Goal: Transaction & Acquisition: Book appointment/travel/reservation

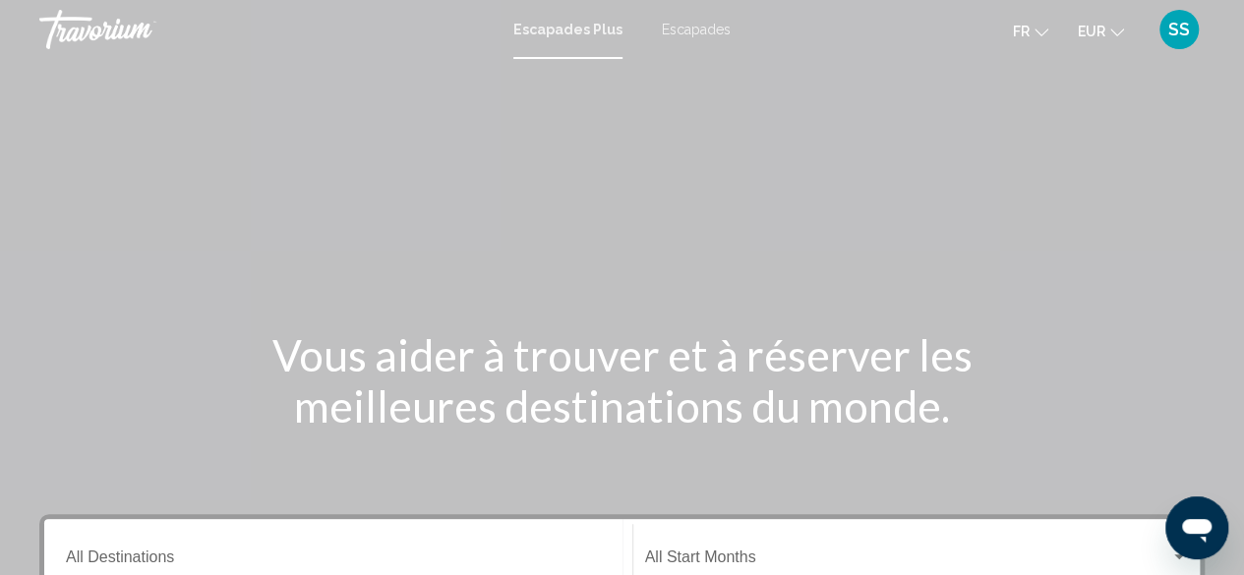
click at [694, 29] on font "Escapades" at bounding box center [696, 30] width 69 height 16
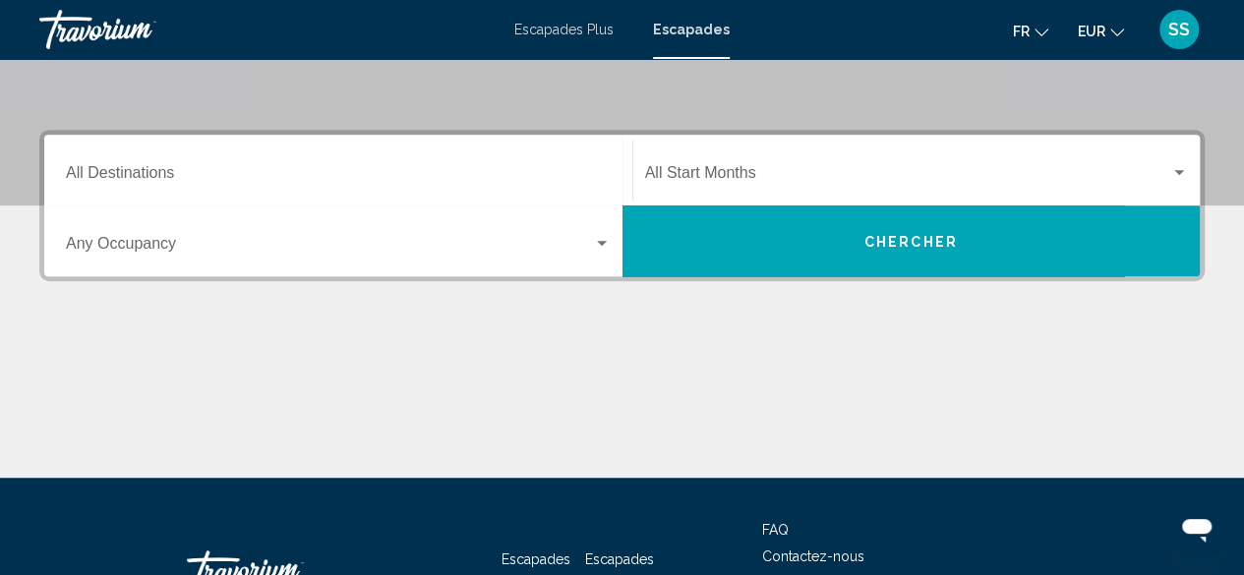
scroll to position [393, 0]
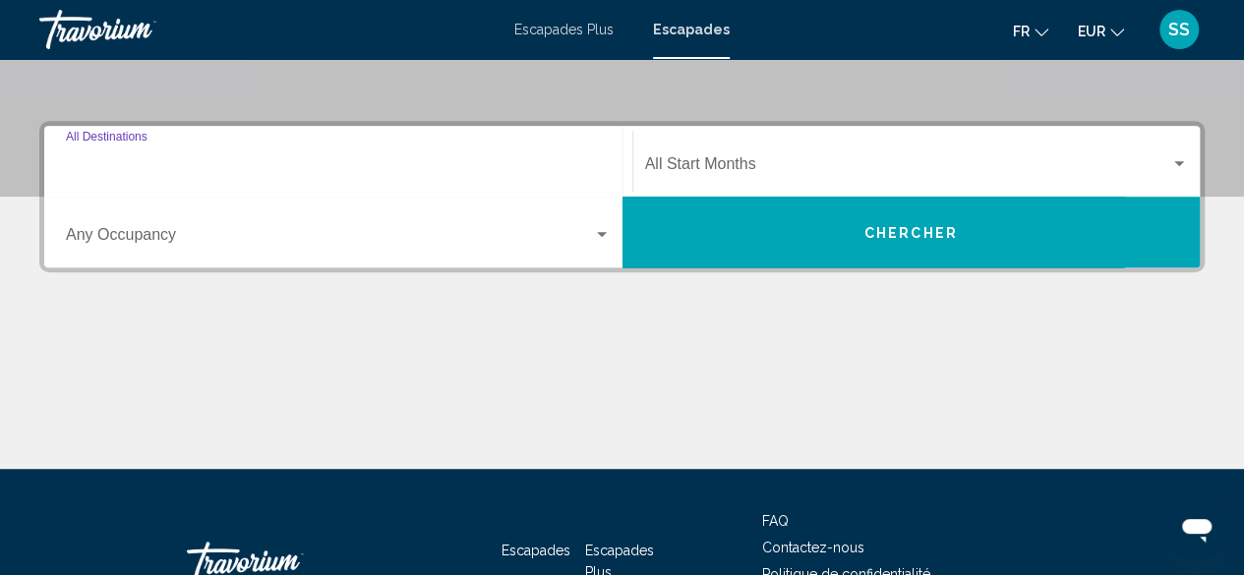
click at [584, 169] on input "Destination All Destinations" at bounding box center [338, 168] width 545 height 18
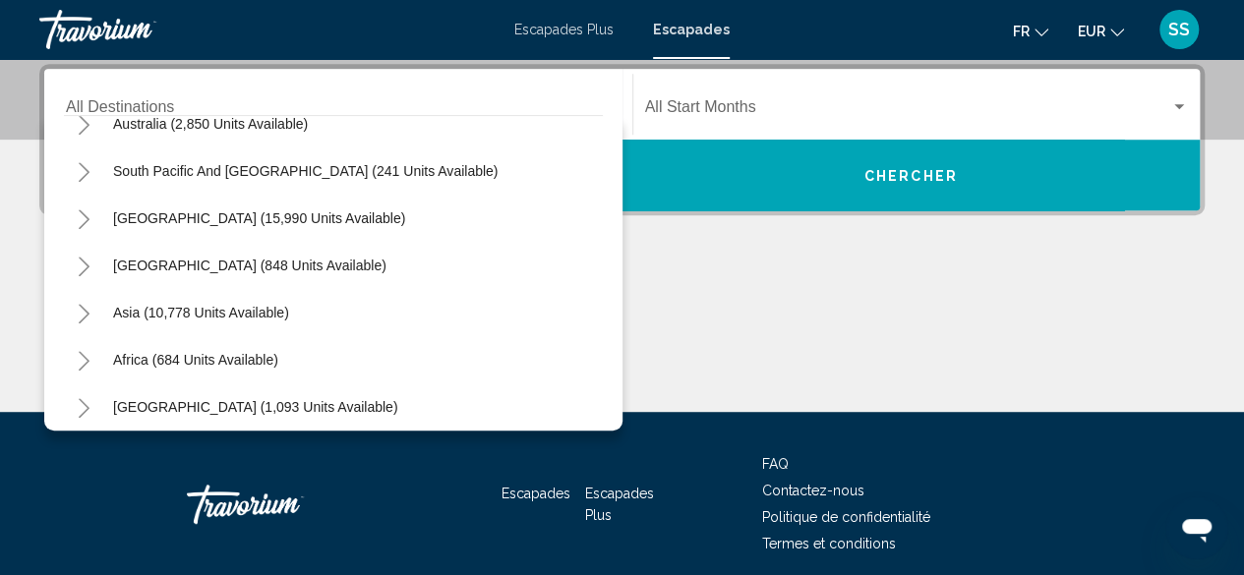
scroll to position [319, 0]
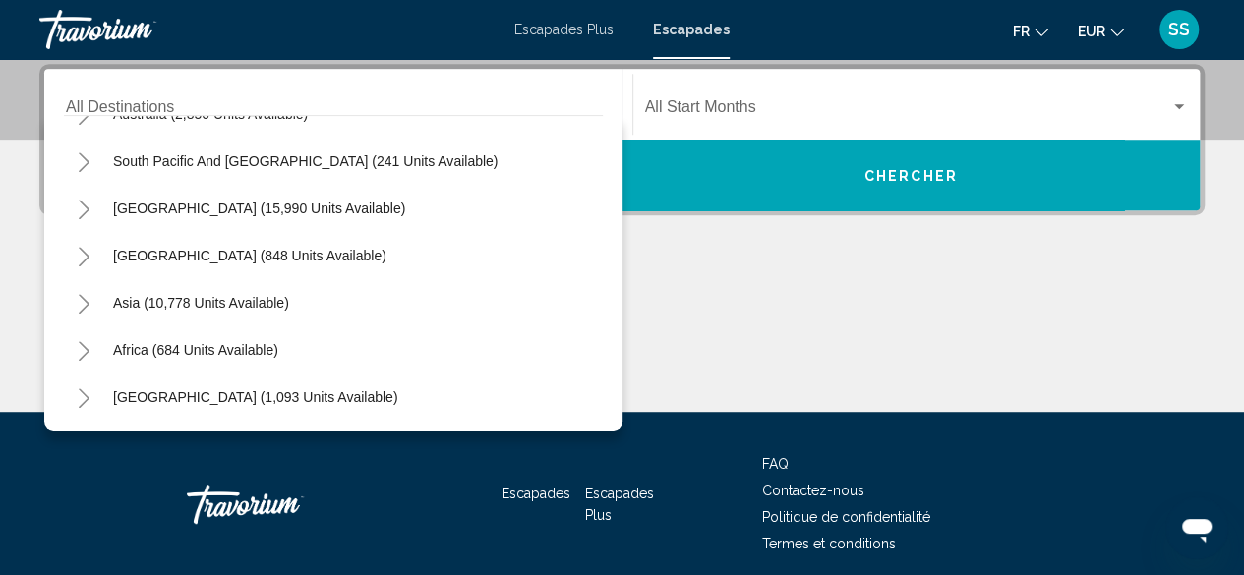
click at [83, 308] on icon "Toggle Asia (10,778 units available)" at bounding box center [84, 304] width 11 height 20
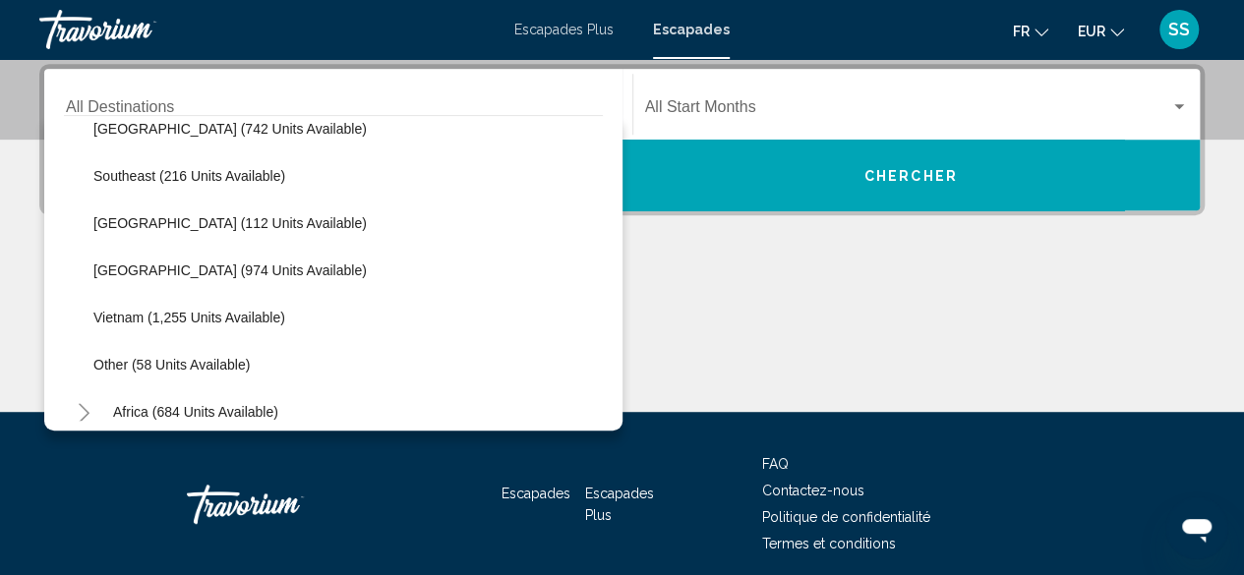
scroll to position [1007, 0]
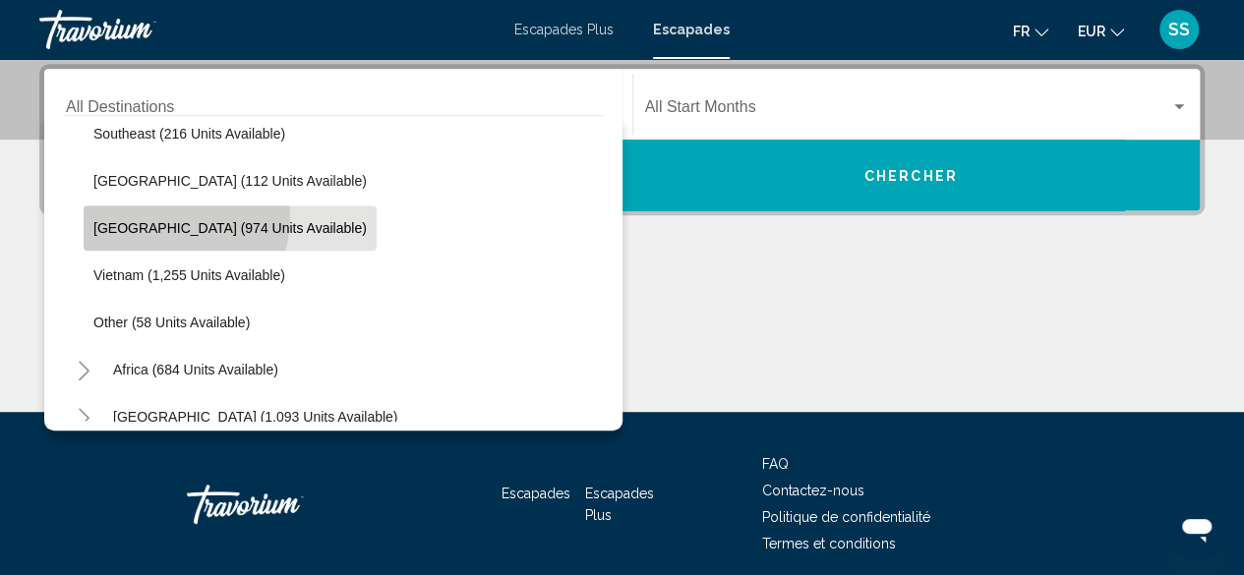
click at [161, 215] on button "[GEOGRAPHIC_DATA] (974 units available)" at bounding box center [230, 228] width 293 height 45
type input "**********"
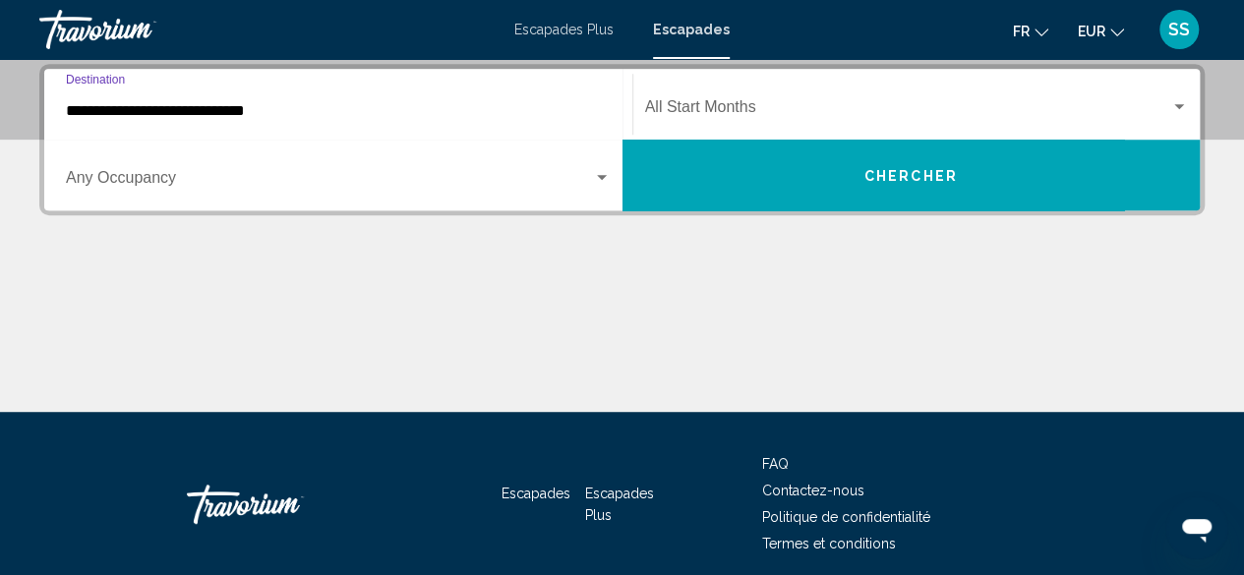
click at [1176, 110] on div "Search widget" at bounding box center [1179, 107] width 18 height 16
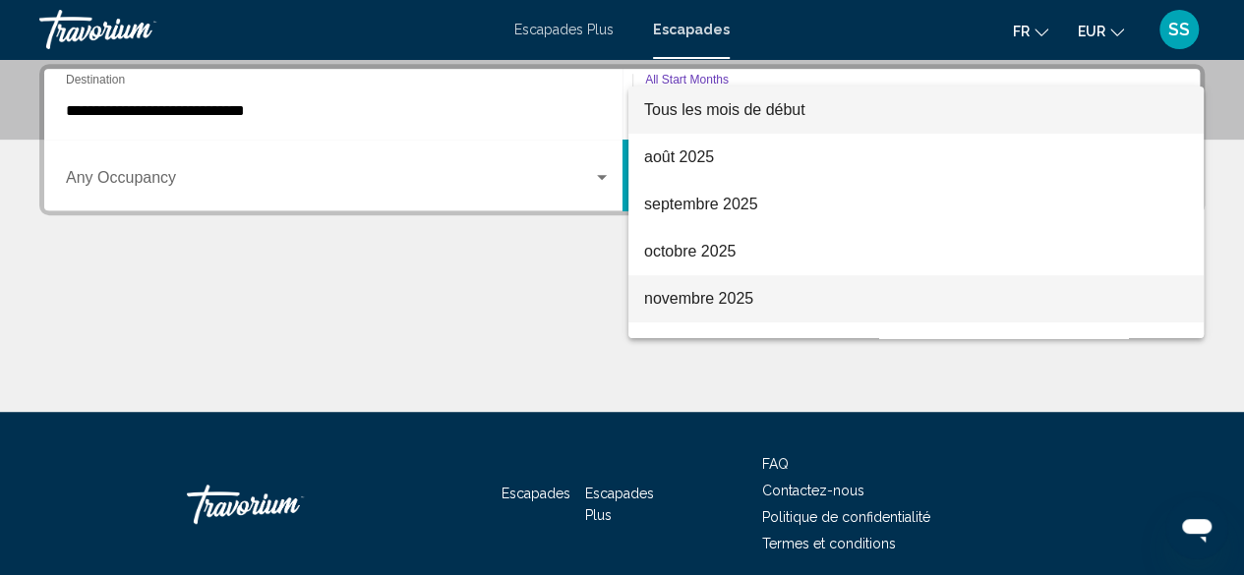
scroll to position [197, 0]
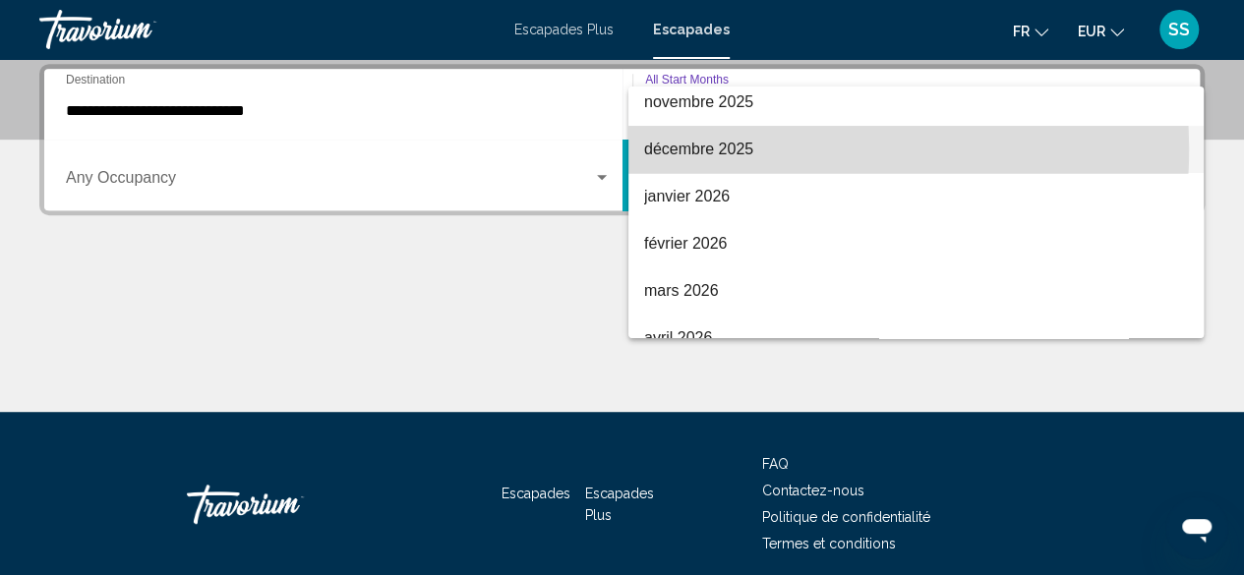
click at [710, 148] on font "décembre 2025" at bounding box center [698, 149] width 109 height 17
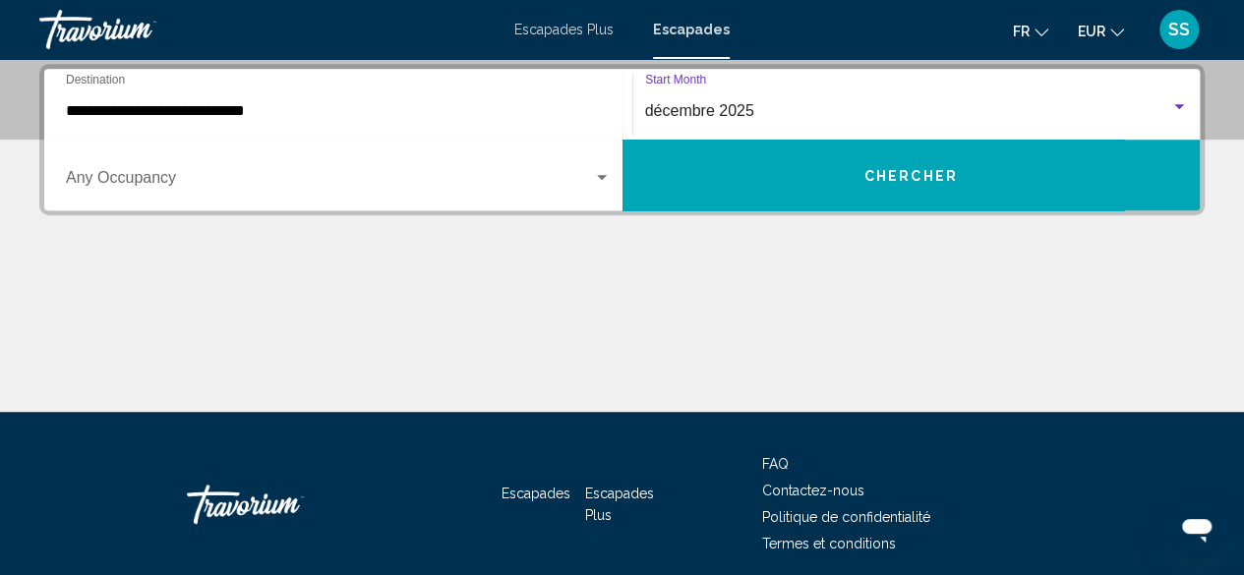
click at [600, 183] on div "Search widget" at bounding box center [602, 178] width 18 height 16
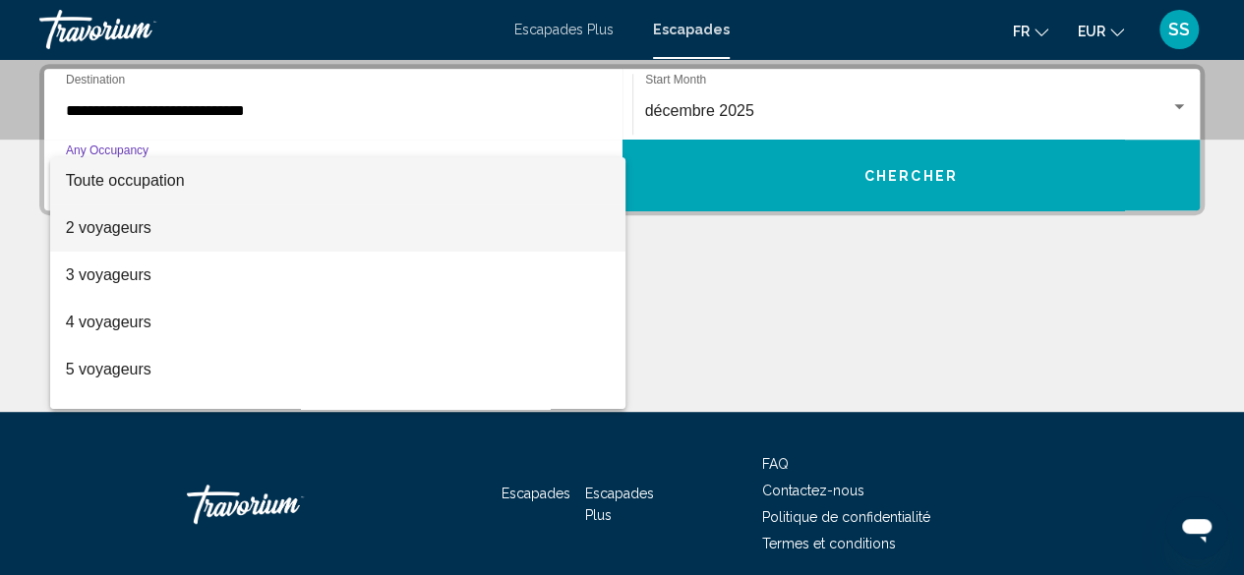
click at [558, 237] on span "2 voyageurs" at bounding box center [338, 228] width 545 height 47
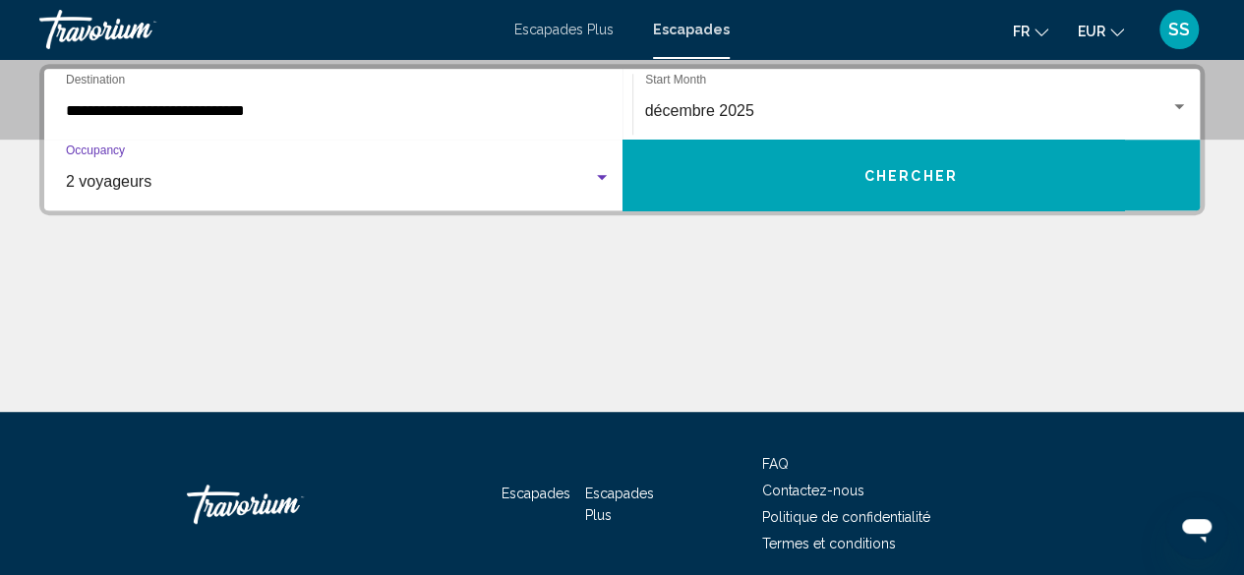
click at [865, 176] on span "Chercher" at bounding box center [910, 176] width 93 height 16
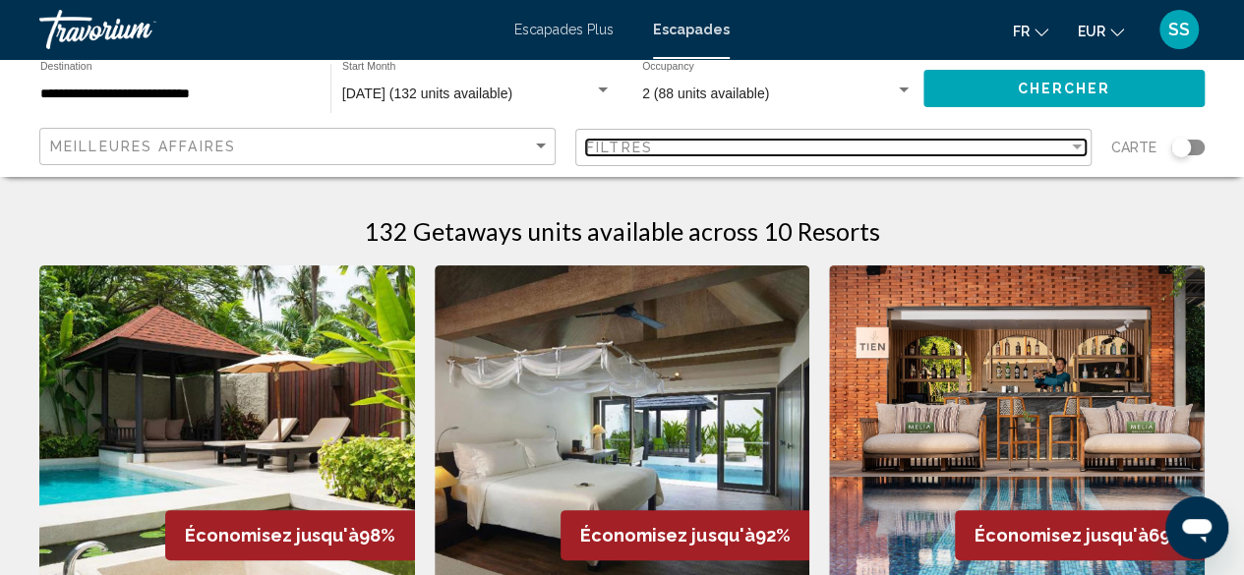
click at [1072, 154] on div "Filter" at bounding box center [1077, 148] width 18 height 16
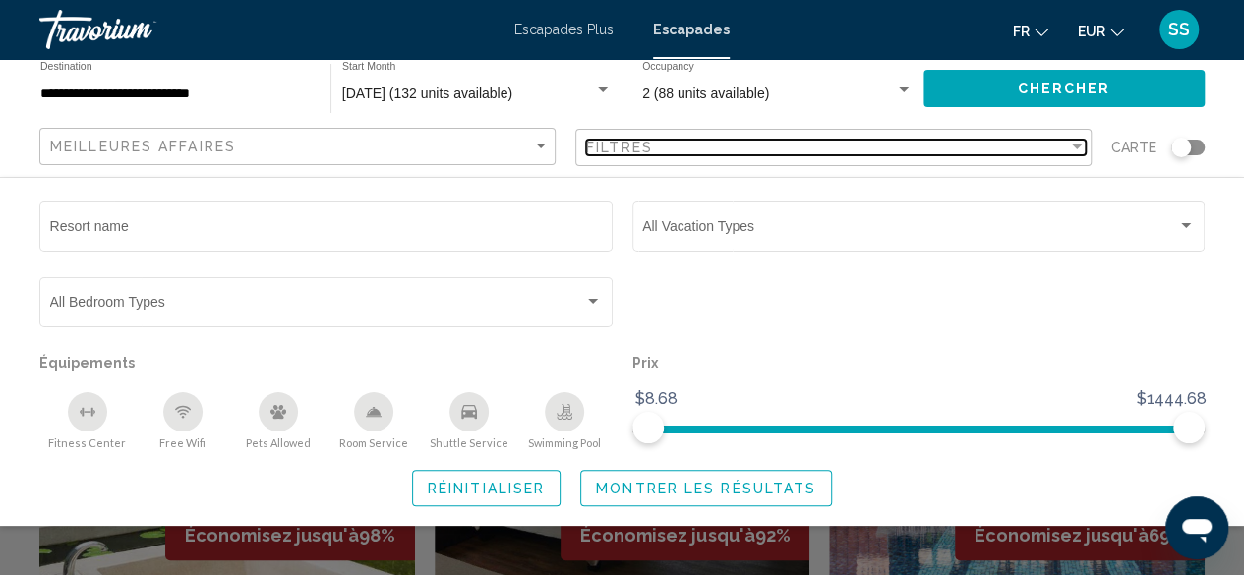
click at [1072, 154] on div "Filter" at bounding box center [1077, 148] width 18 height 16
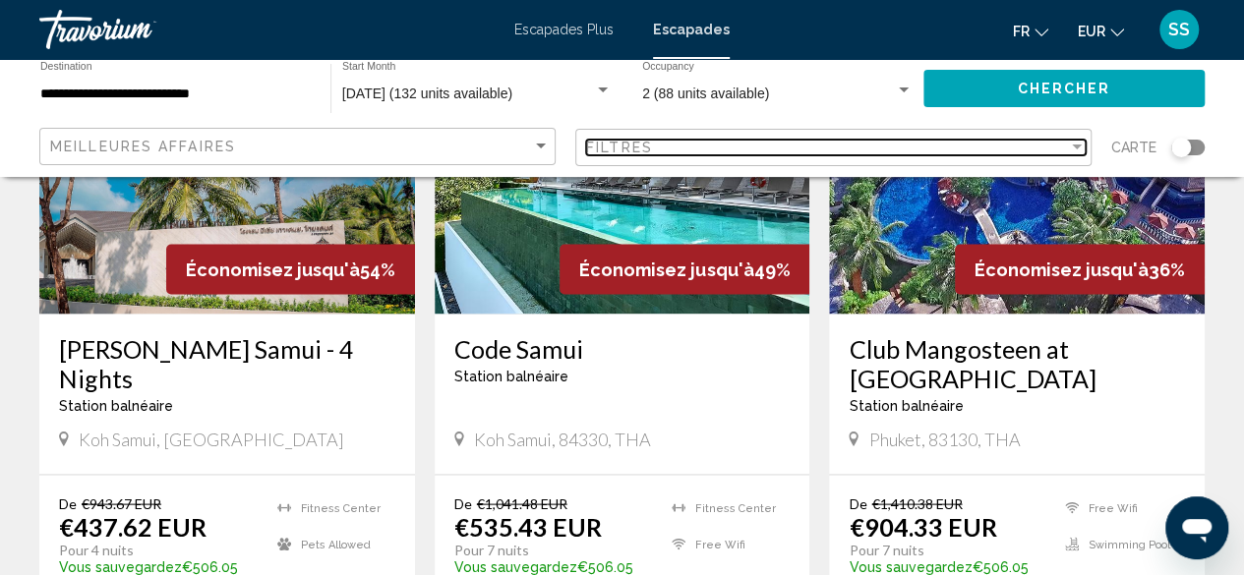
scroll to position [1967, 0]
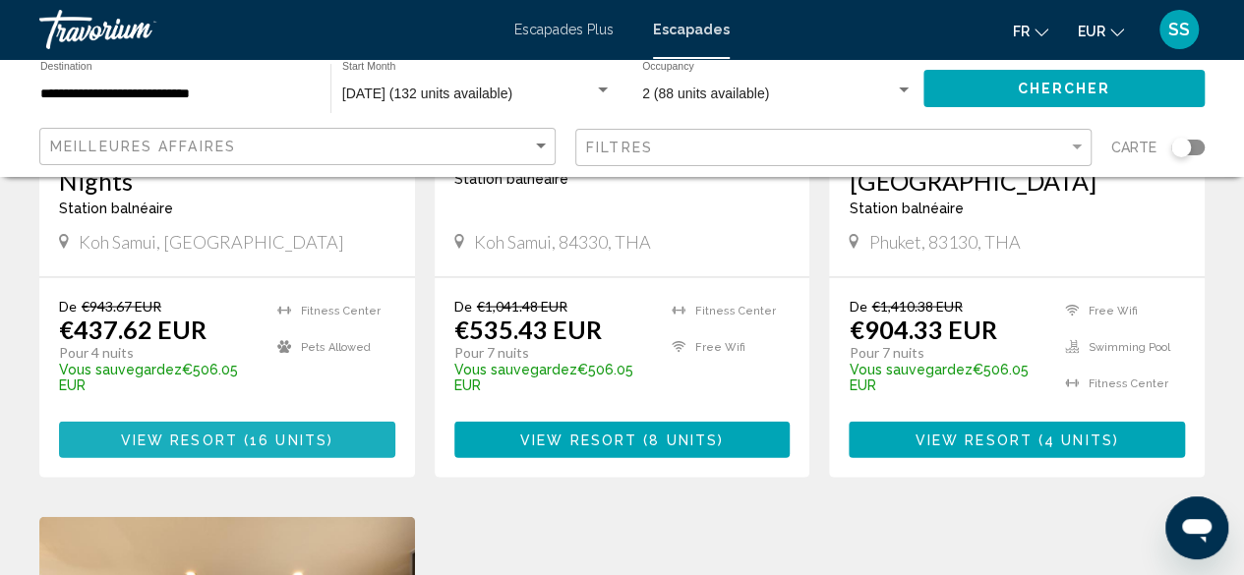
click at [281, 422] on button "View Resort ( 16 units )" at bounding box center [227, 440] width 336 height 36
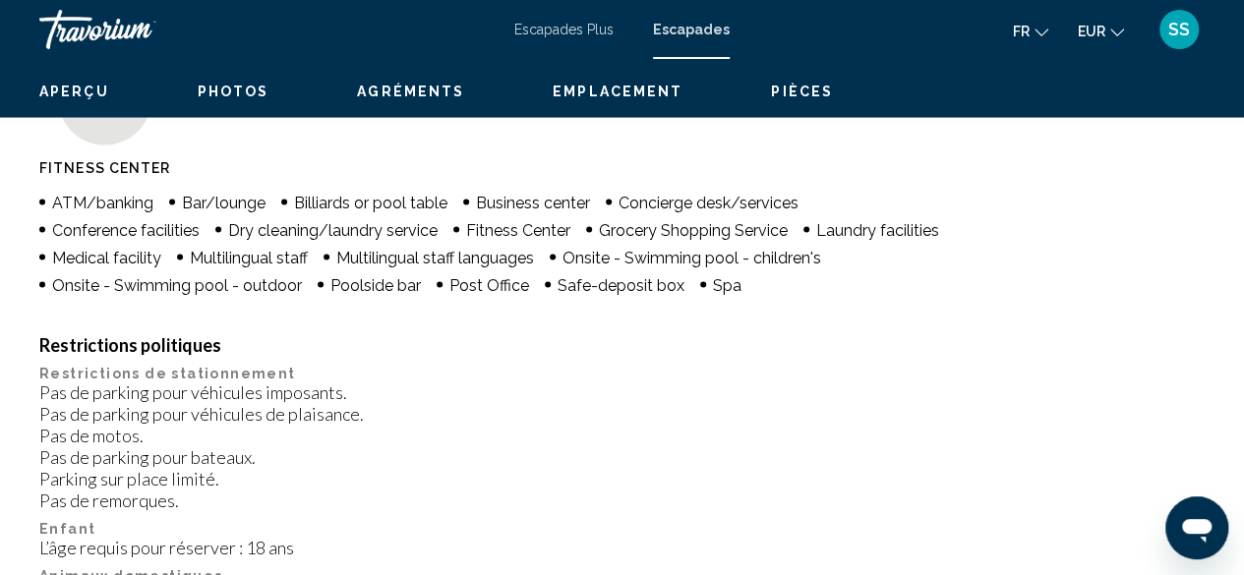
scroll to position [238, 0]
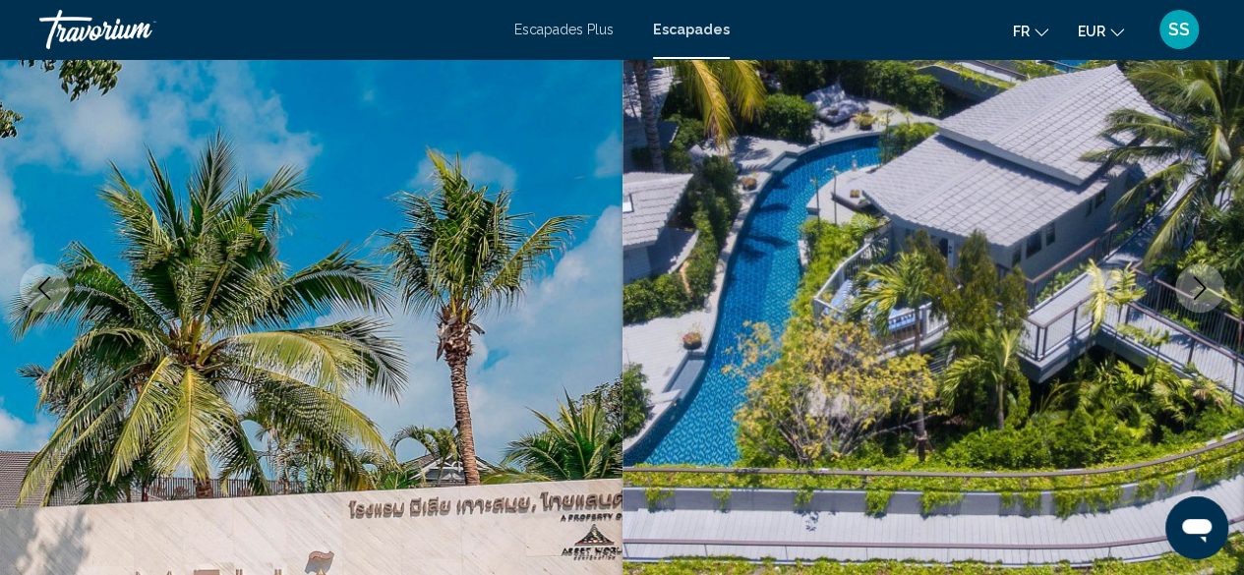
click at [1205, 296] on icon "Next image" at bounding box center [1200, 288] width 24 height 24
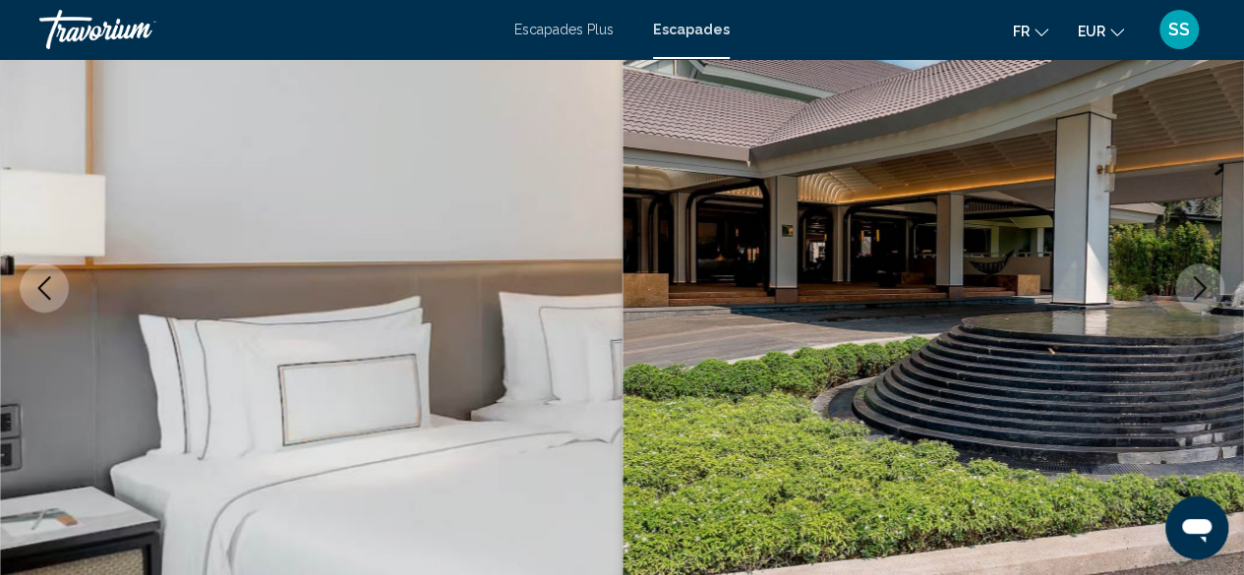
click at [1200, 296] on icon "Next image" at bounding box center [1200, 288] width 24 height 24
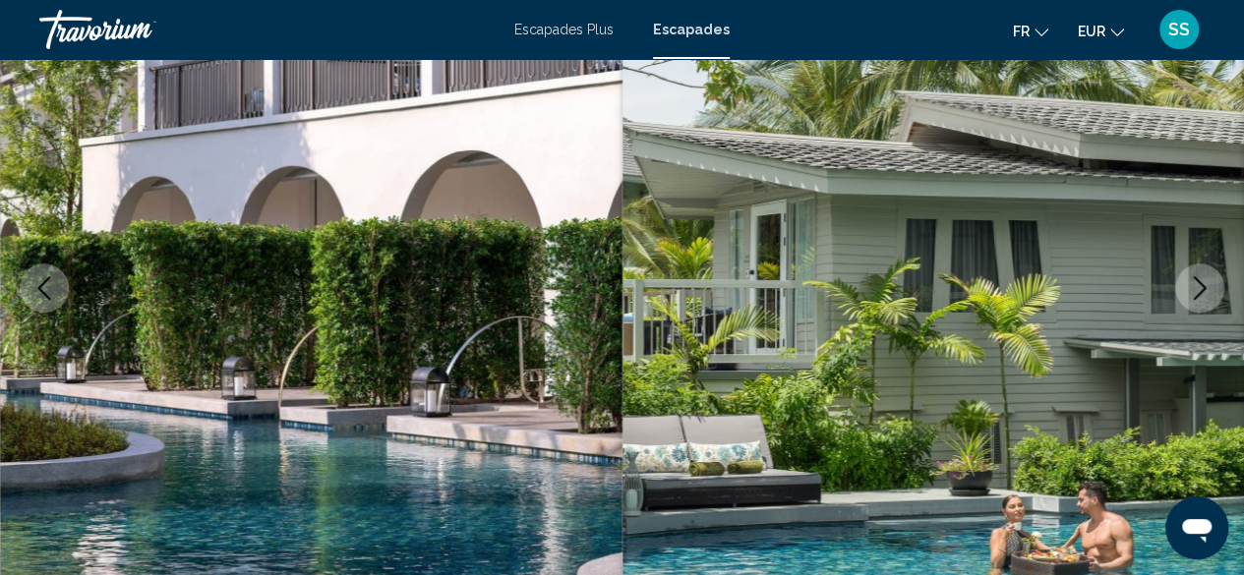
click at [1200, 296] on icon "Next image" at bounding box center [1200, 288] width 24 height 24
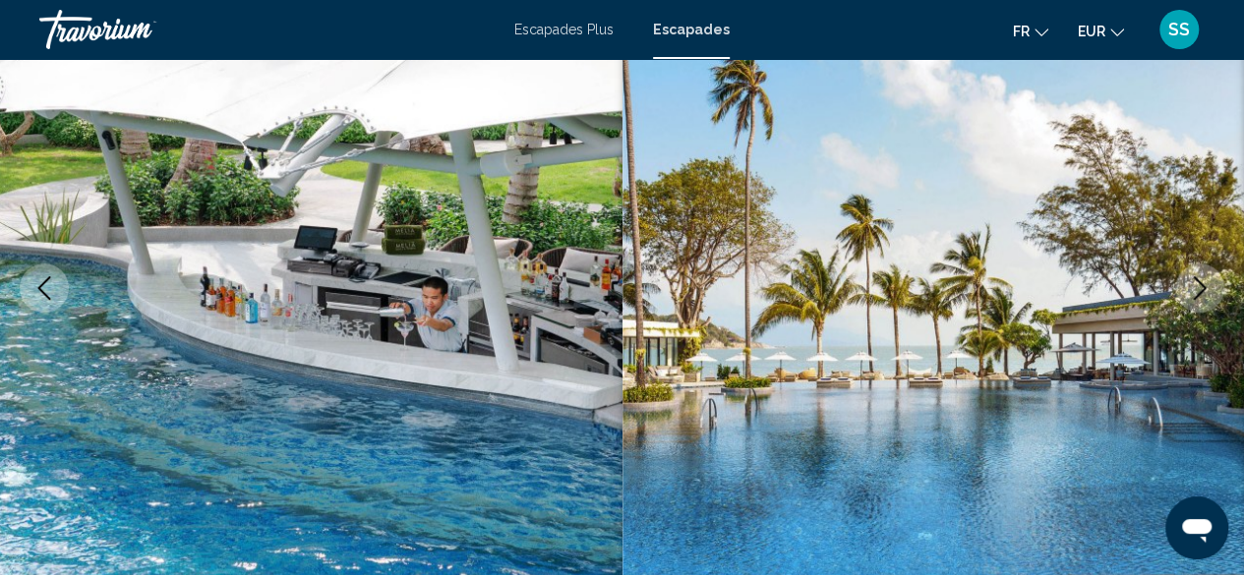
click at [57, 299] on button "Previous image" at bounding box center [44, 288] width 49 height 49
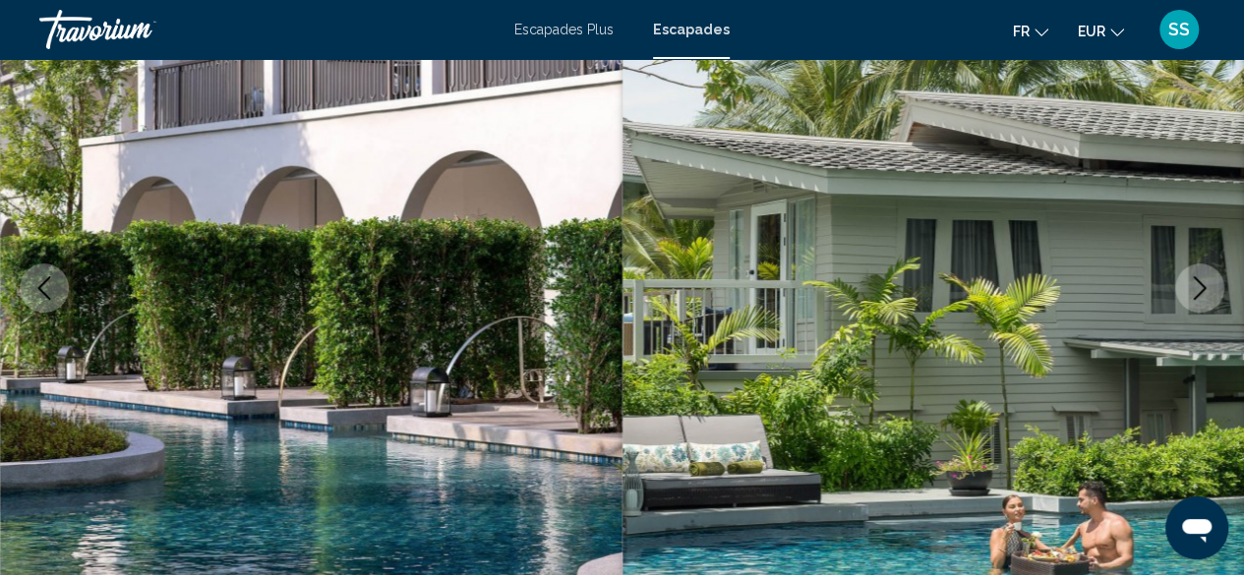
click at [1198, 306] on button "Next image" at bounding box center [1199, 288] width 49 height 49
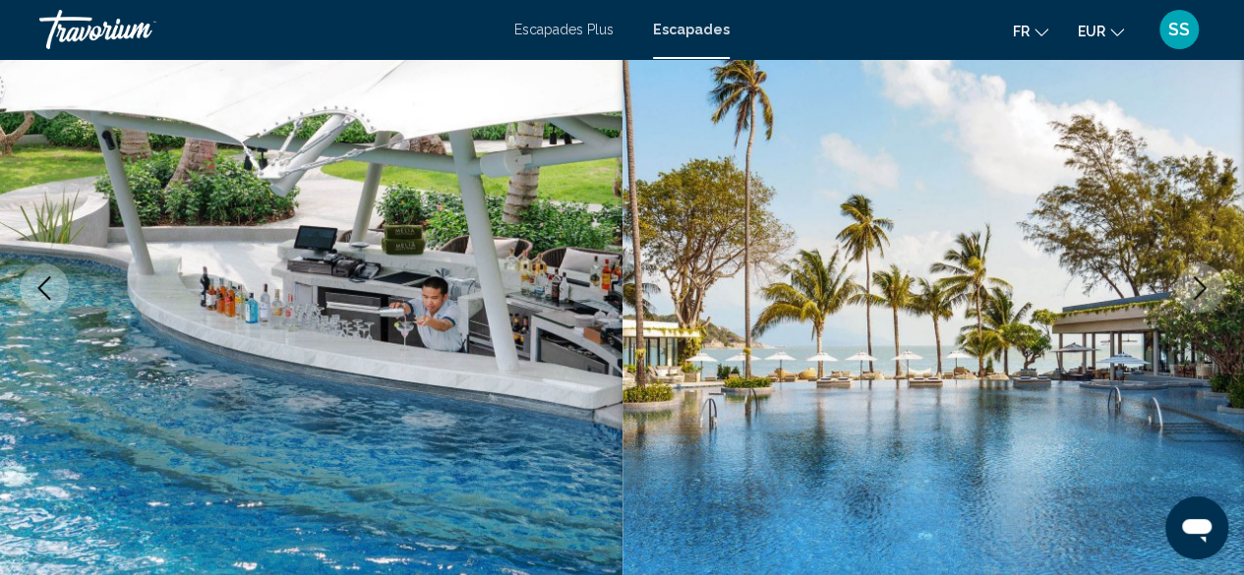
click at [1198, 305] on button "Next image" at bounding box center [1199, 288] width 49 height 49
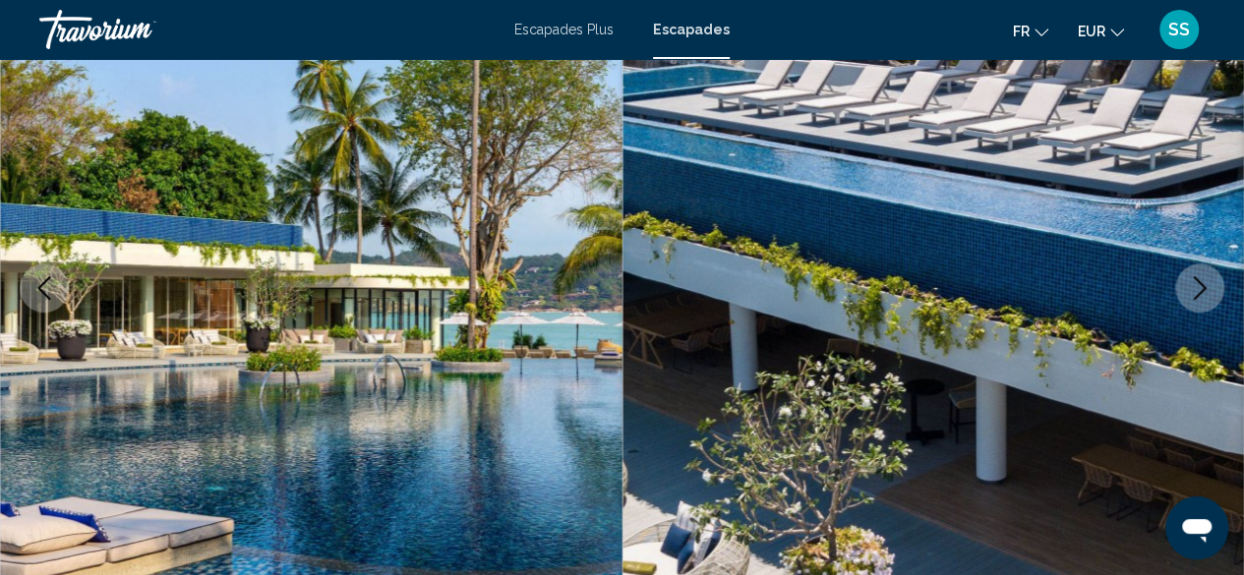
click at [1198, 305] on button "Next image" at bounding box center [1199, 288] width 49 height 49
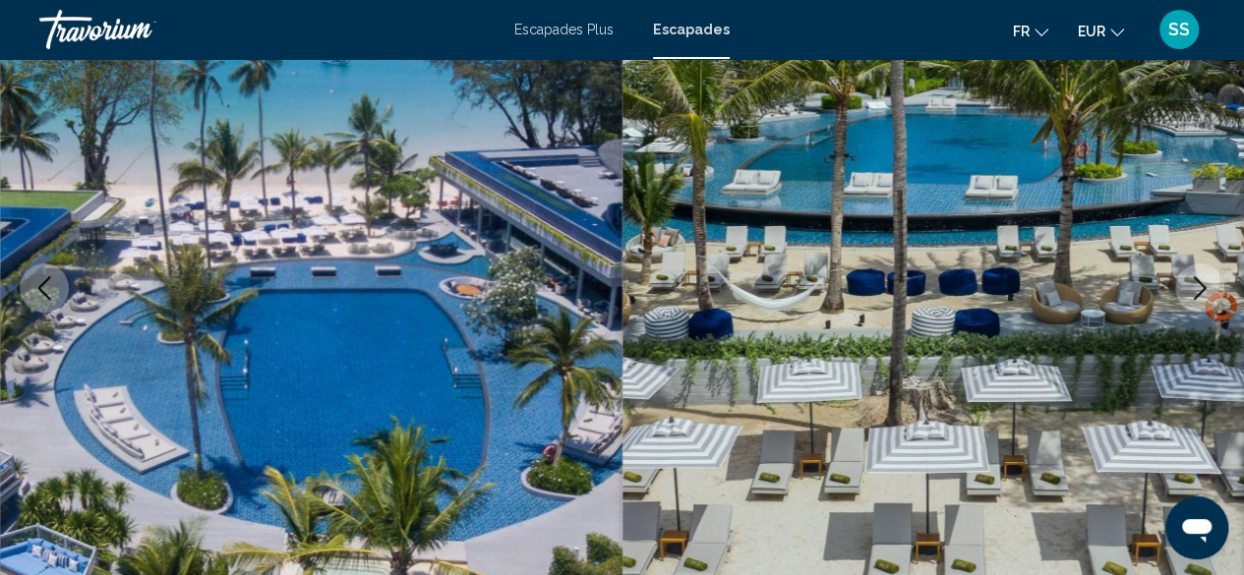
click at [1196, 305] on button "Next image" at bounding box center [1199, 288] width 49 height 49
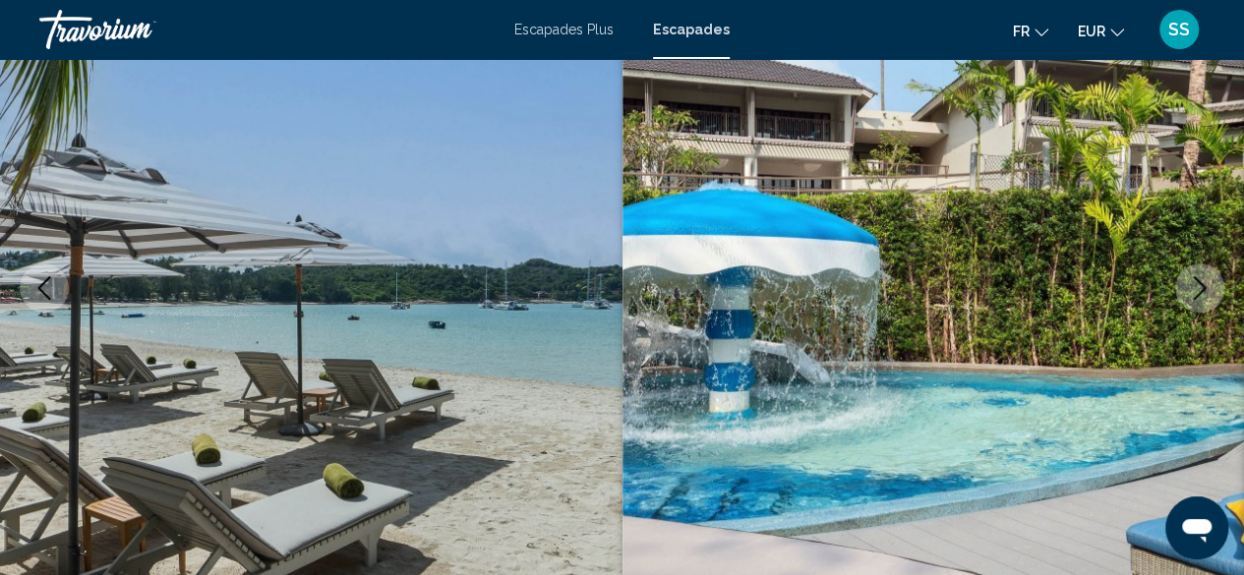
click at [1196, 305] on button "Next image" at bounding box center [1199, 288] width 49 height 49
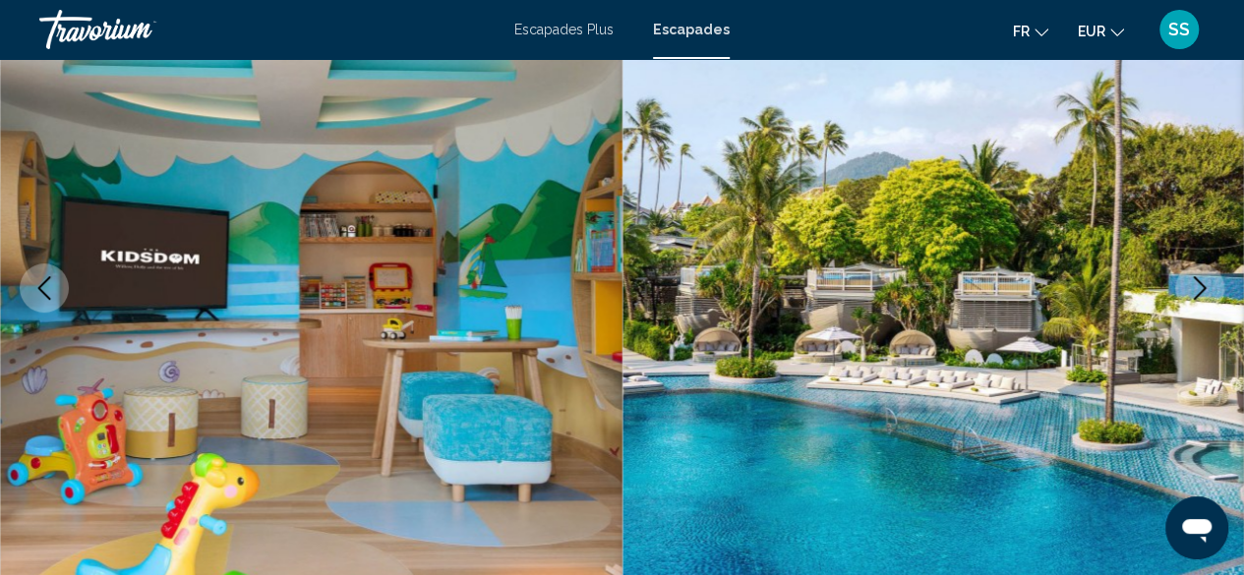
click at [55, 288] on button "Previous image" at bounding box center [44, 288] width 49 height 49
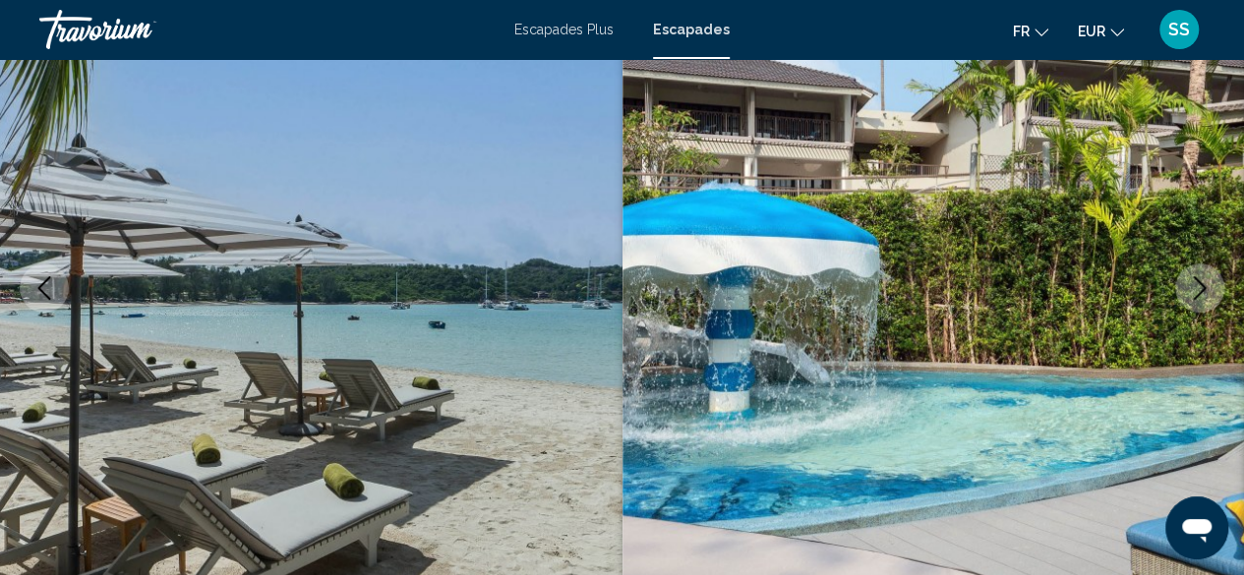
click at [1197, 290] on icon "Next image" at bounding box center [1200, 288] width 24 height 24
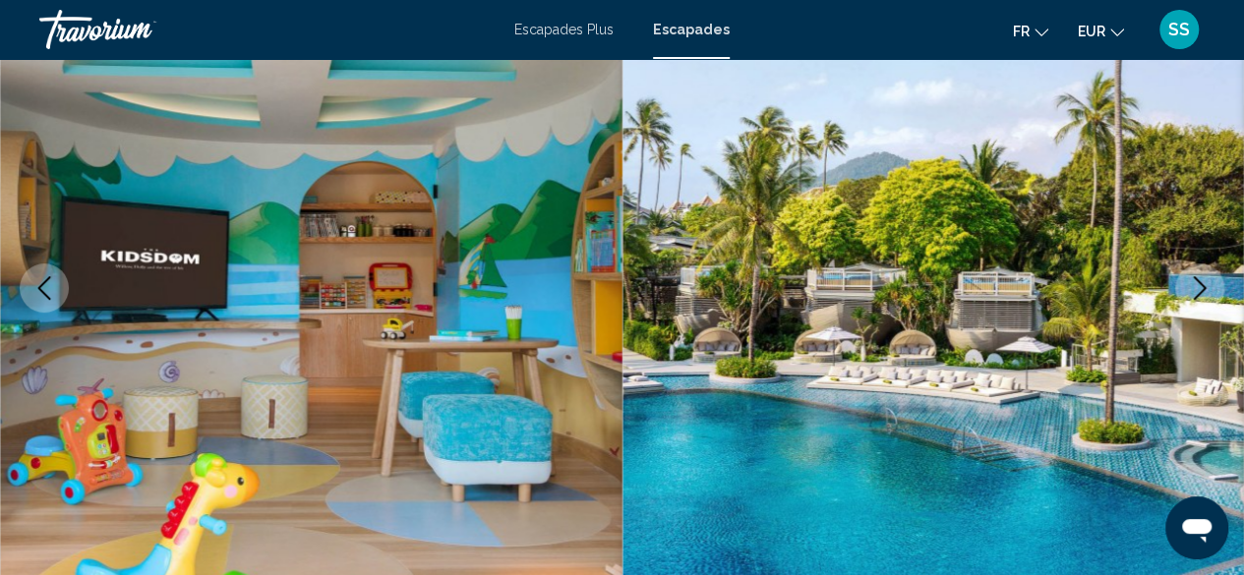
click at [1197, 290] on icon "Next image" at bounding box center [1200, 288] width 24 height 24
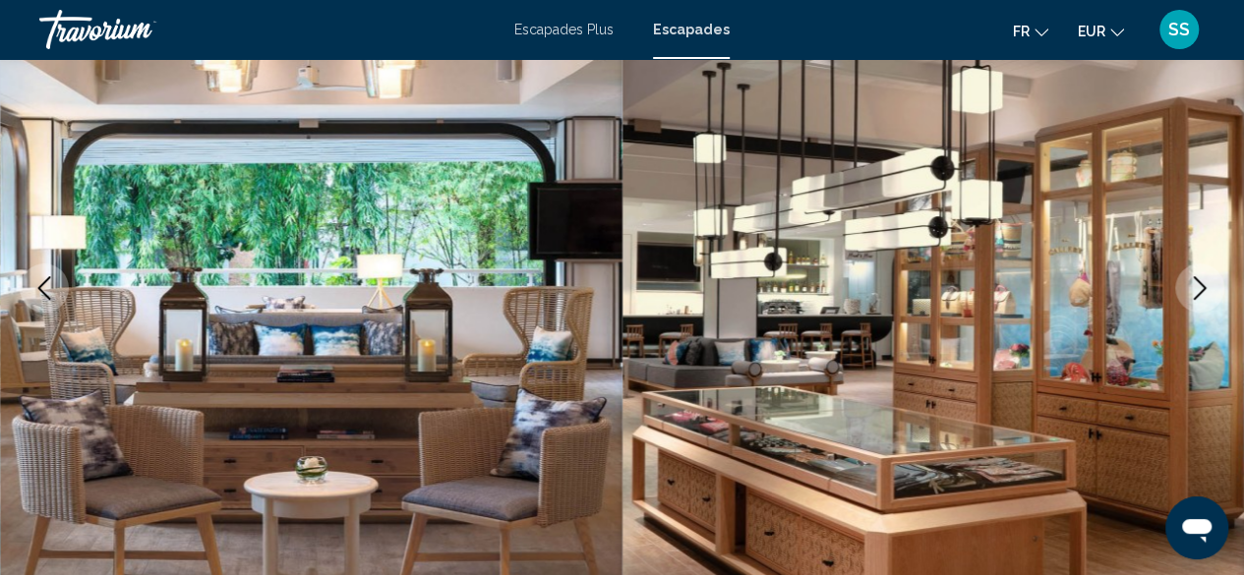
click at [1197, 290] on icon "Next image" at bounding box center [1200, 288] width 24 height 24
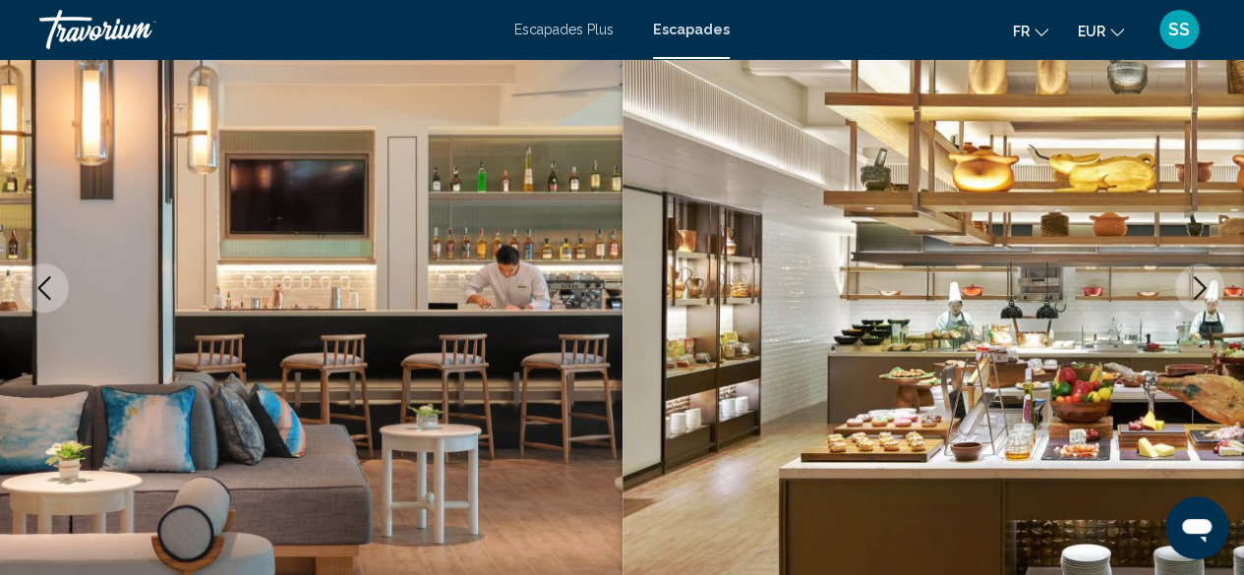
click at [1197, 290] on icon "Next image" at bounding box center [1200, 288] width 24 height 24
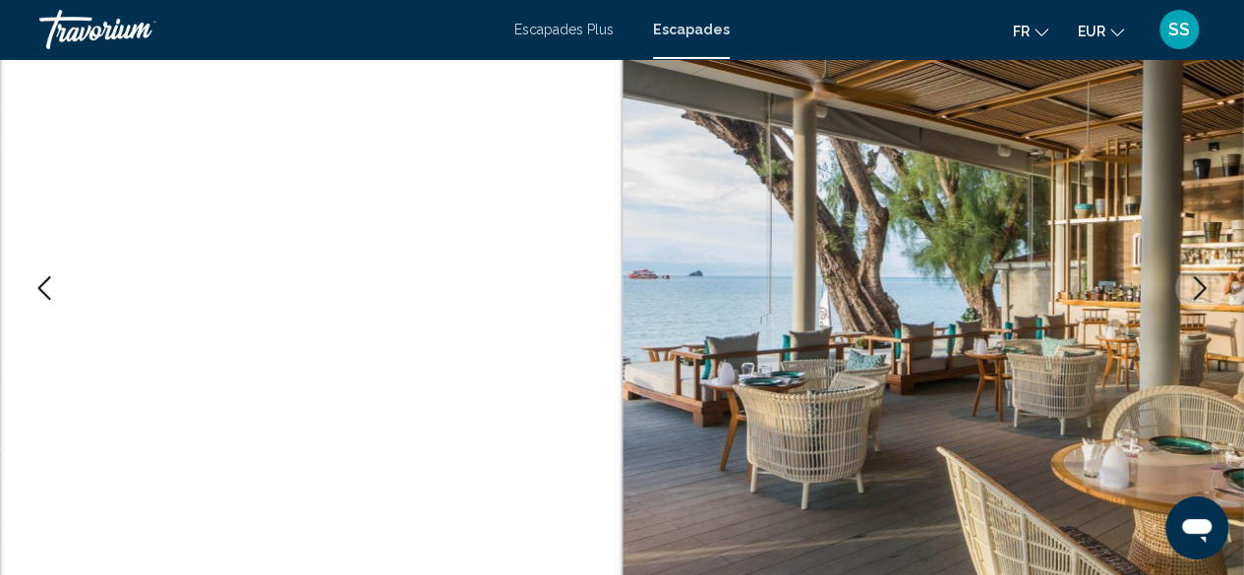
click at [1194, 293] on icon "Next image" at bounding box center [1200, 288] width 24 height 24
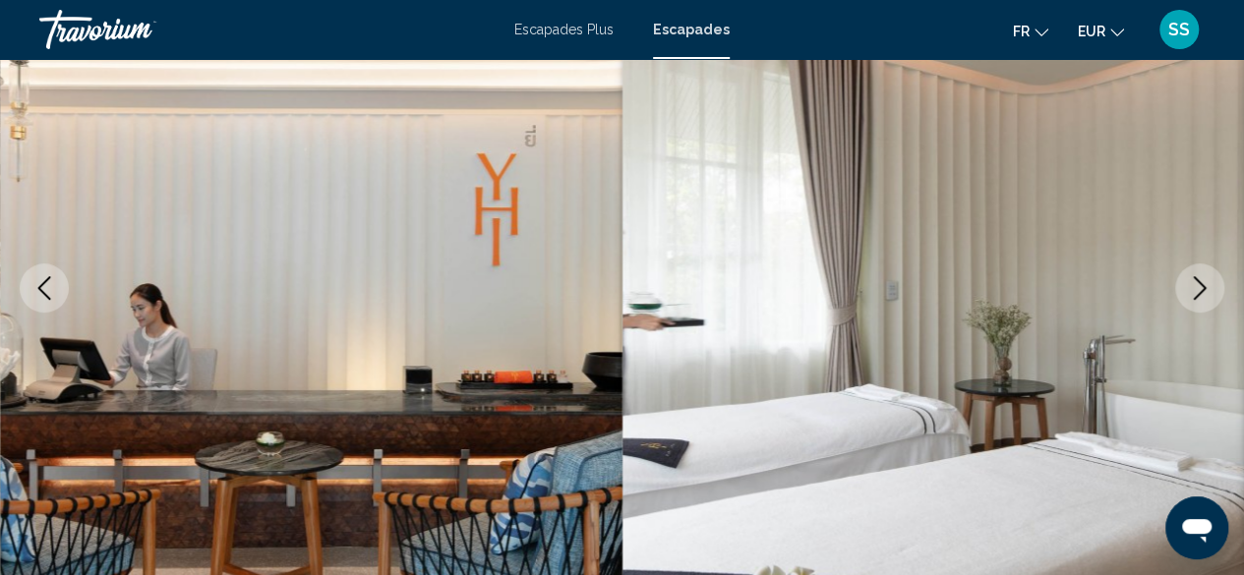
click at [1194, 293] on icon "Next image" at bounding box center [1200, 288] width 24 height 24
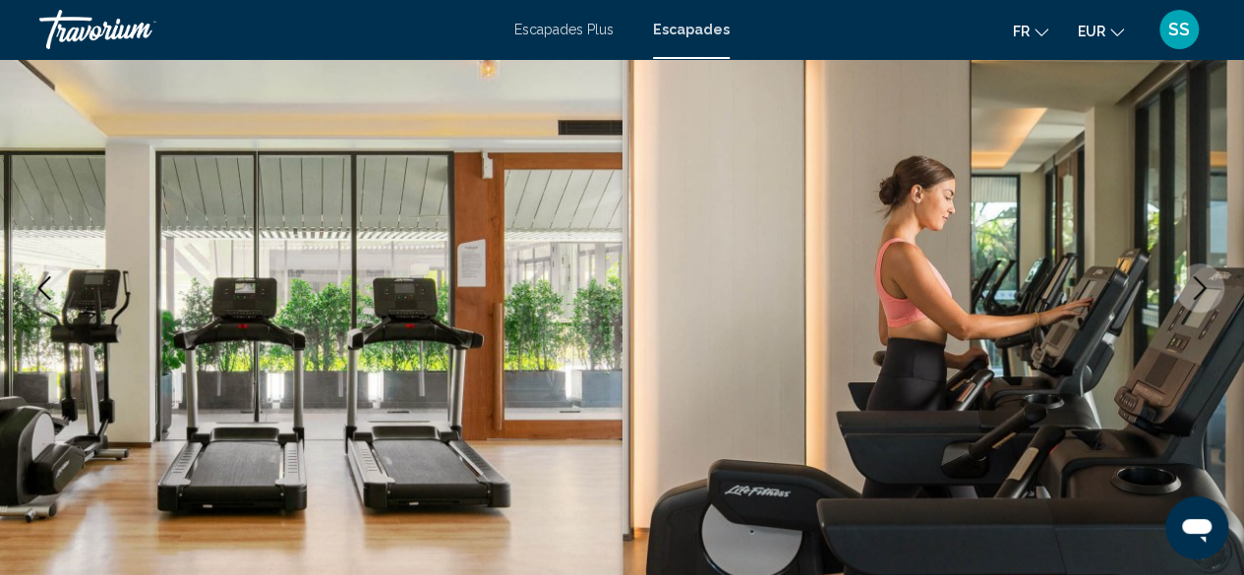
click at [1194, 293] on icon "Next image" at bounding box center [1200, 288] width 24 height 24
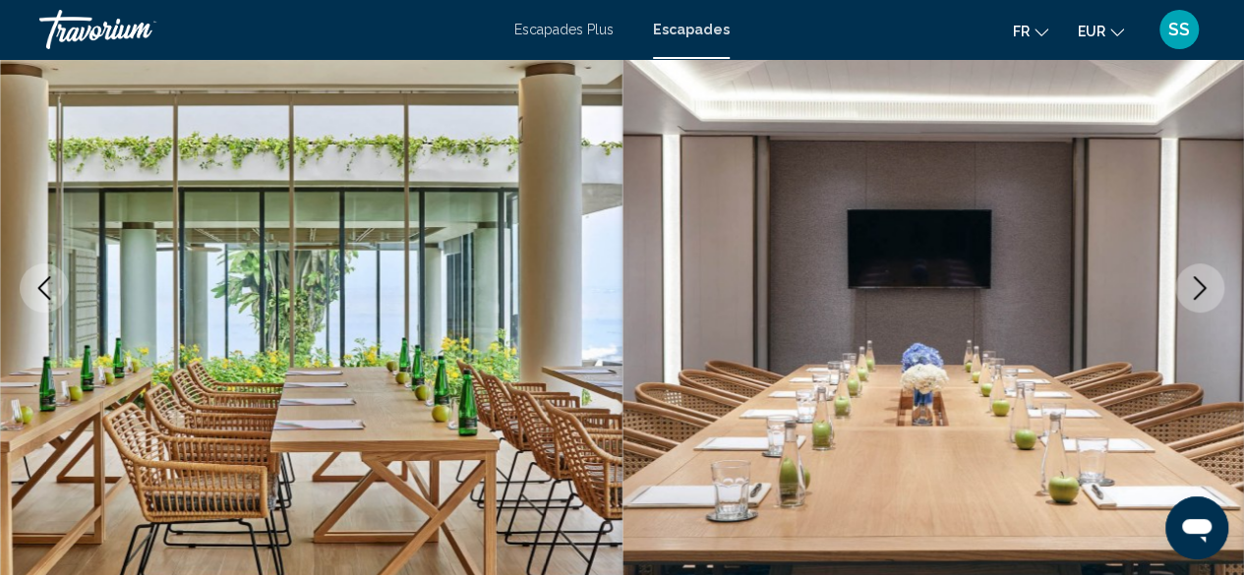
click at [1194, 293] on icon "Next image" at bounding box center [1200, 288] width 24 height 24
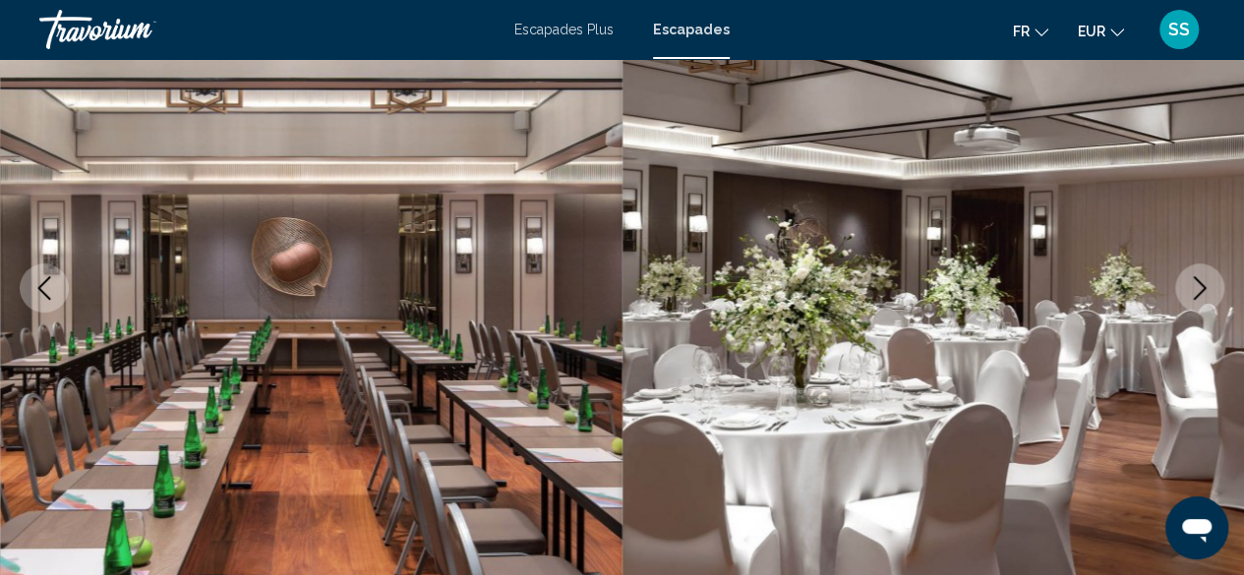
click at [1194, 293] on icon "Next image" at bounding box center [1200, 288] width 24 height 24
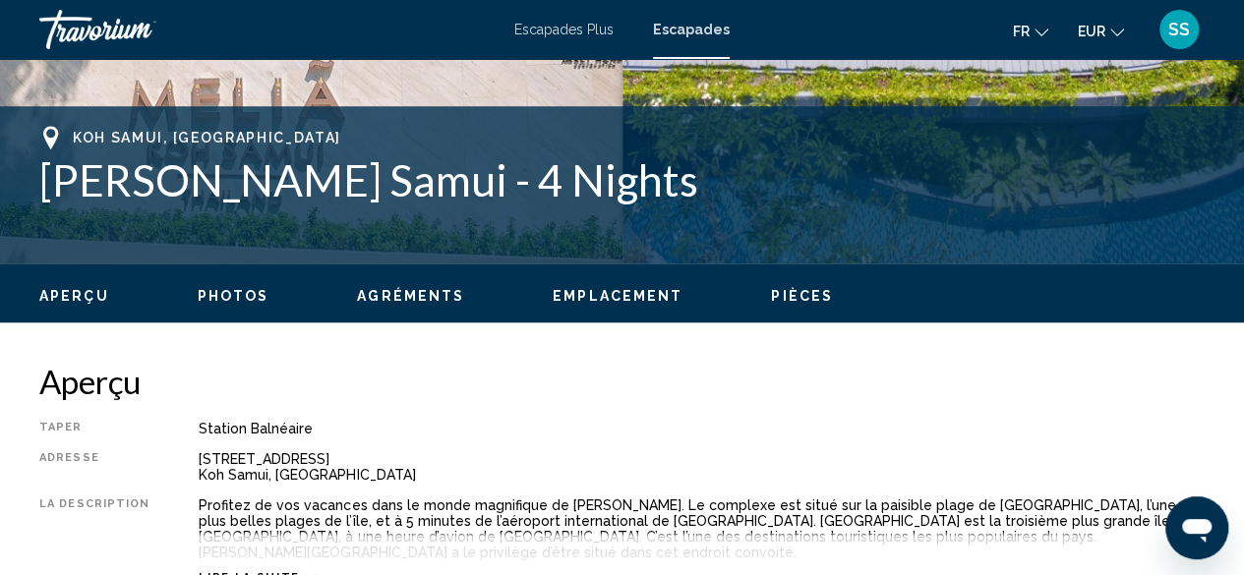
scroll to position [926, 0]
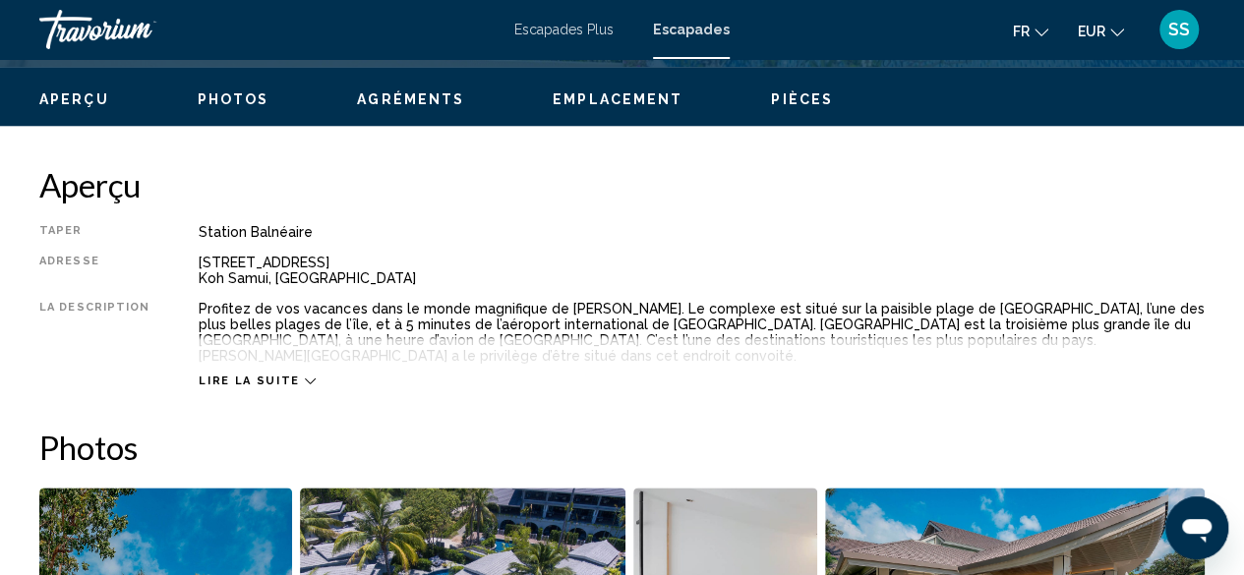
click at [279, 375] on span "Lire la suite" at bounding box center [249, 381] width 100 height 13
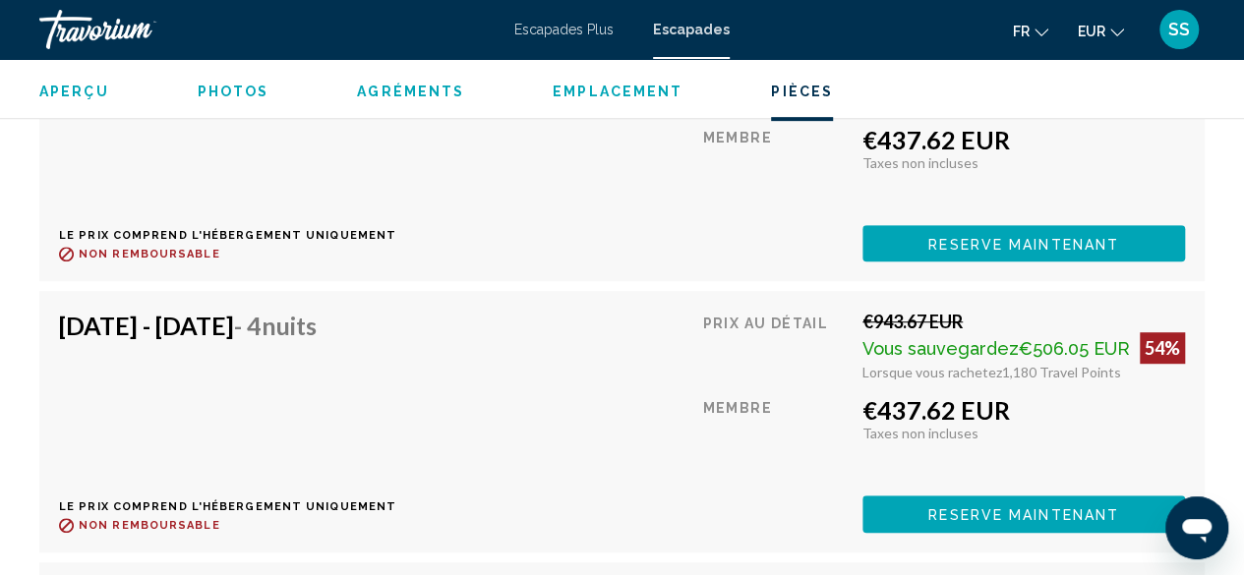
scroll to position [4266, 0]
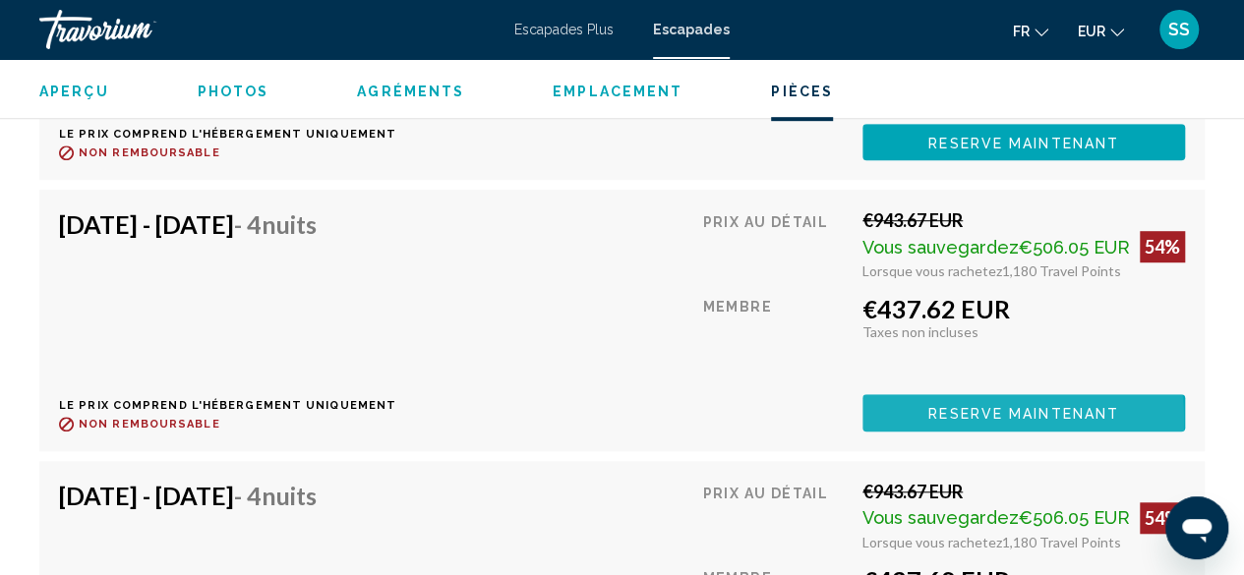
click at [974, 406] on span "Reserve maintenant" at bounding box center [1023, 414] width 191 height 16
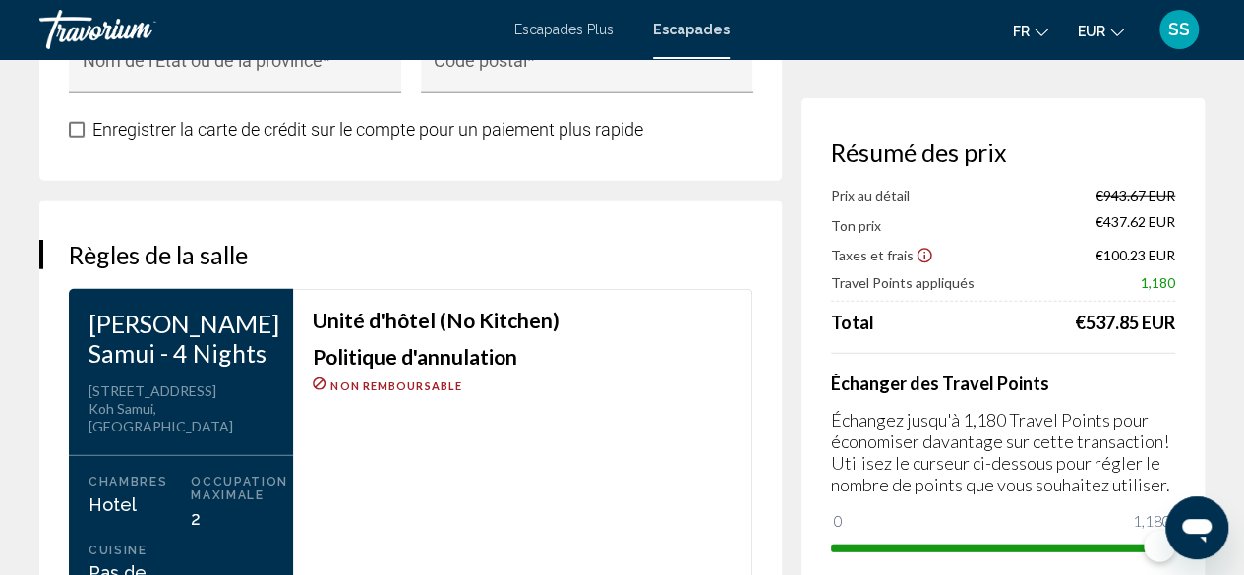
scroll to position [2319, 0]
